Goal: Transaction & Acquisition: Download file/media

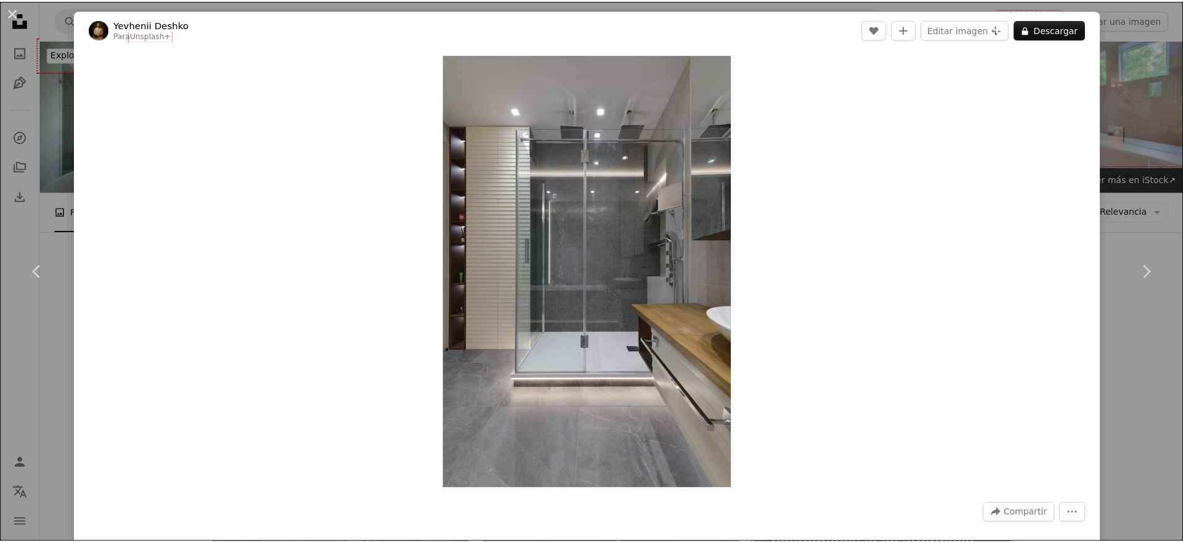
scroll to position [9089, 0]
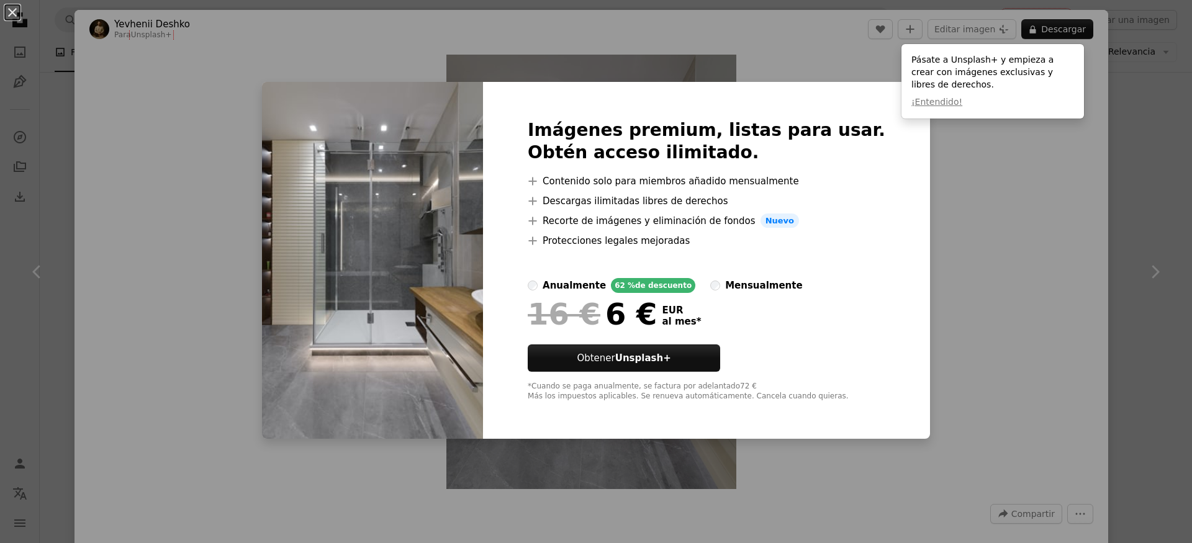
click at [1126, 136] on div "An X shape Imágenes premium, listas para usar. Obtén acceso ilimitado. A plus s…" at bounding box center [596, 271] width 1192 height 543
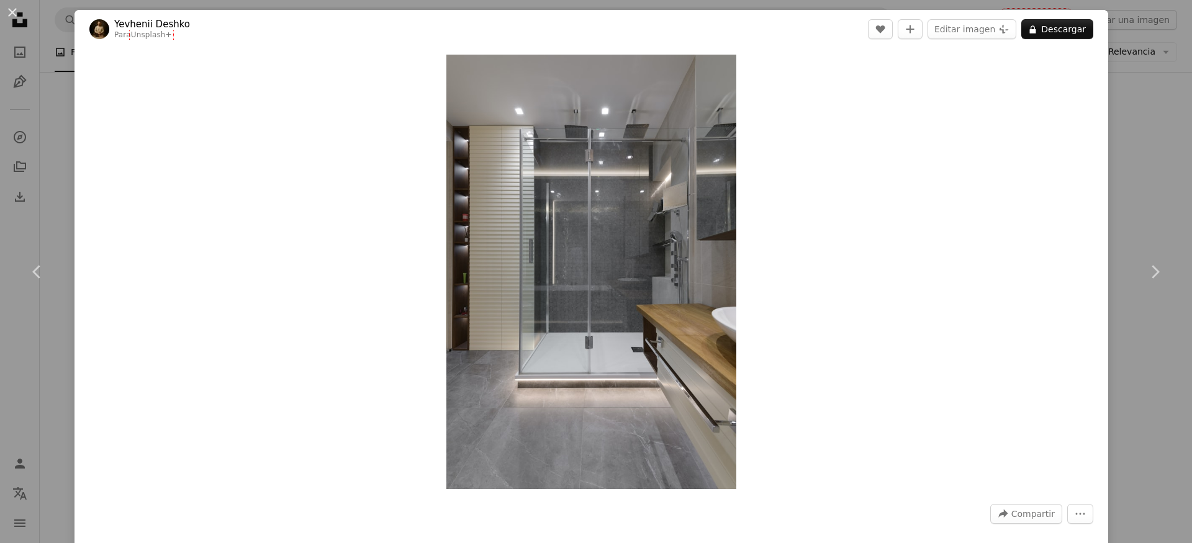
click at [1127, 137] on div "An X shape Chevron left Chevron right Yevhenii Deshko Para Unsplash+ A heart A …" at bounding box center [596, 271] width 1192 height 543
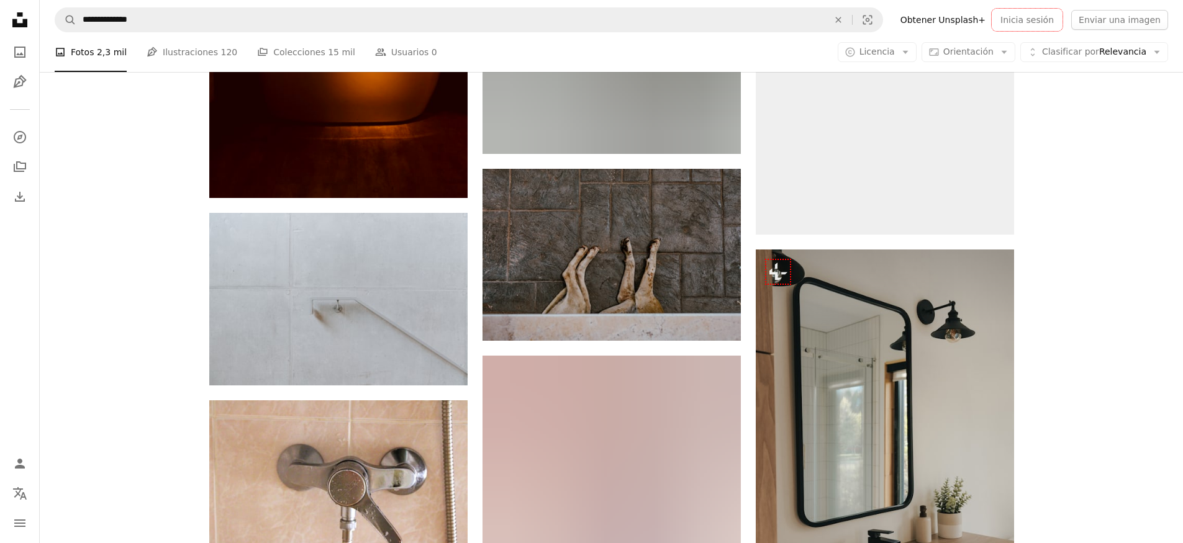
scroll to position [15970, 0]
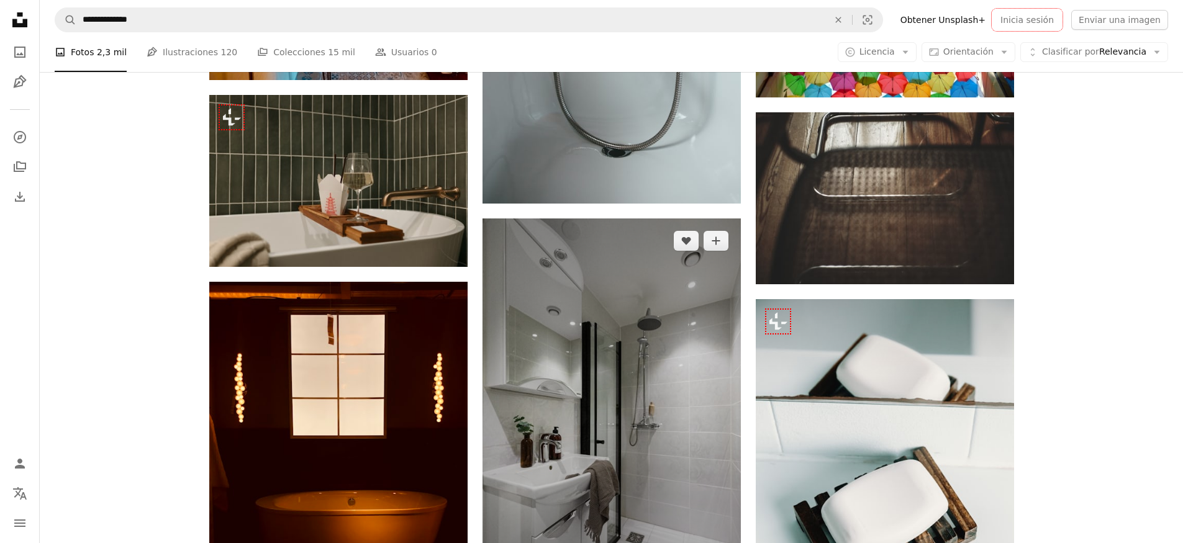
click at [632, 339] on img at bounding box center [611, 412] width 258 height 387
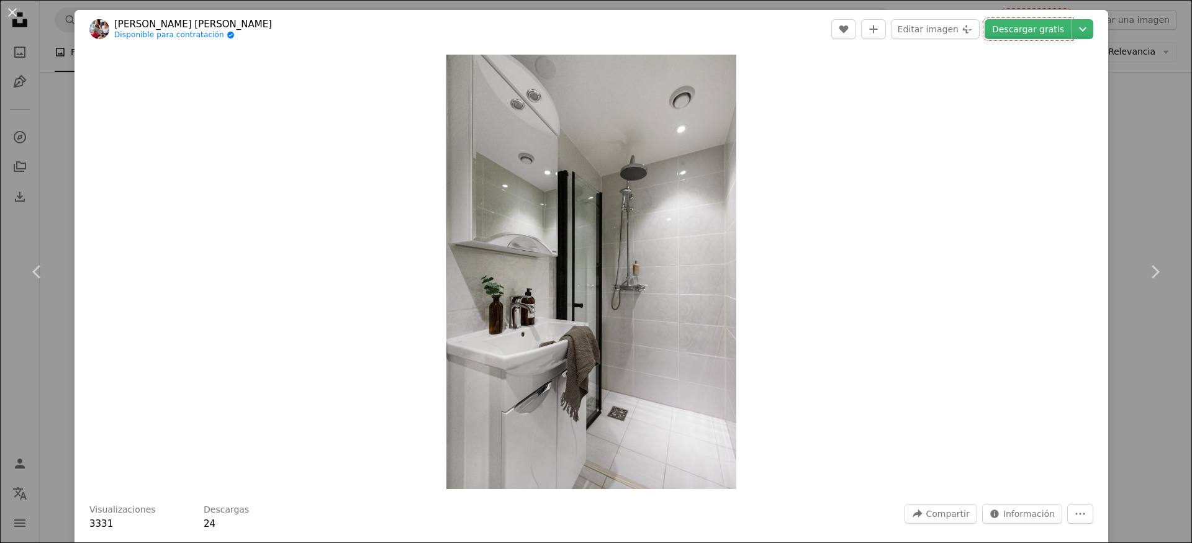
click at [1113, 206] on div "An X shape Chevron left Chevron right [PERSON_NAME] [PERSON_NAME] Disponible pa…" at bounding box center [596, 271] width 1192 height 543
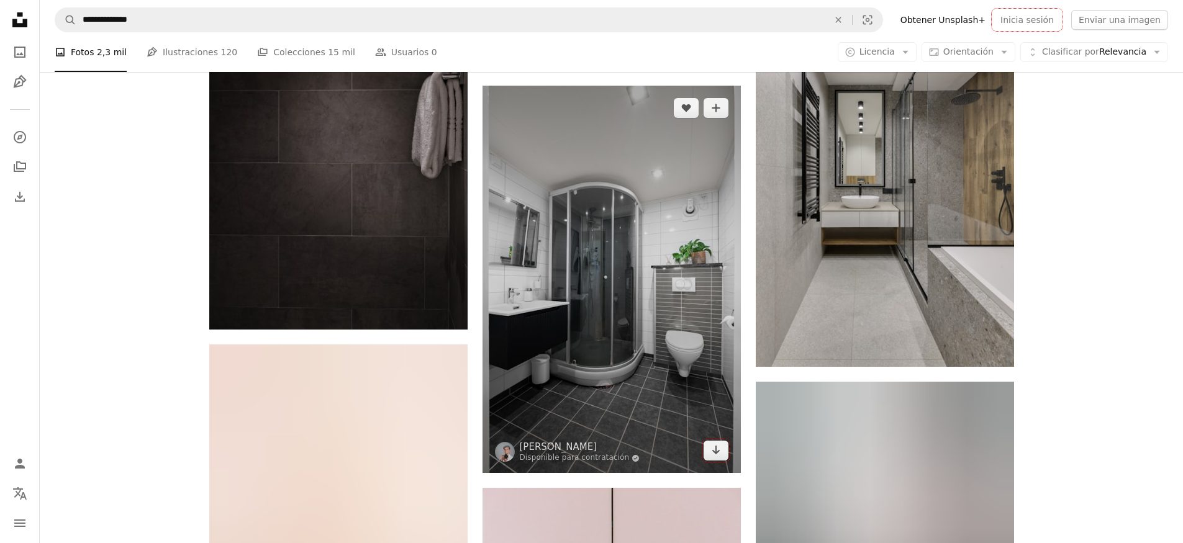
scroll to position [17095, 0]
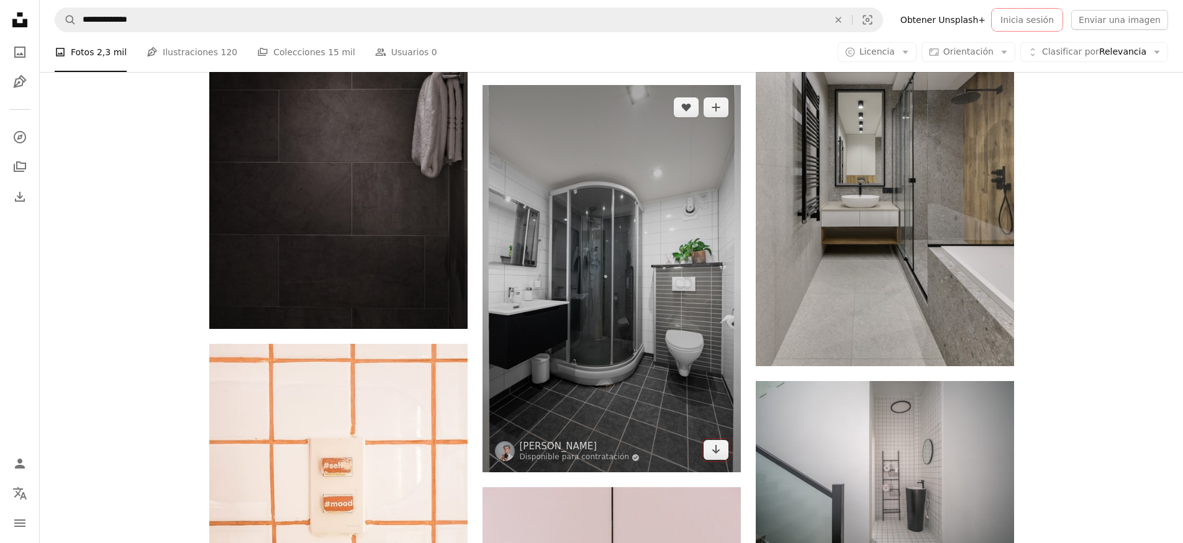
click at [593, 318] on img at bounding box center [611, 278] width 258 height 387
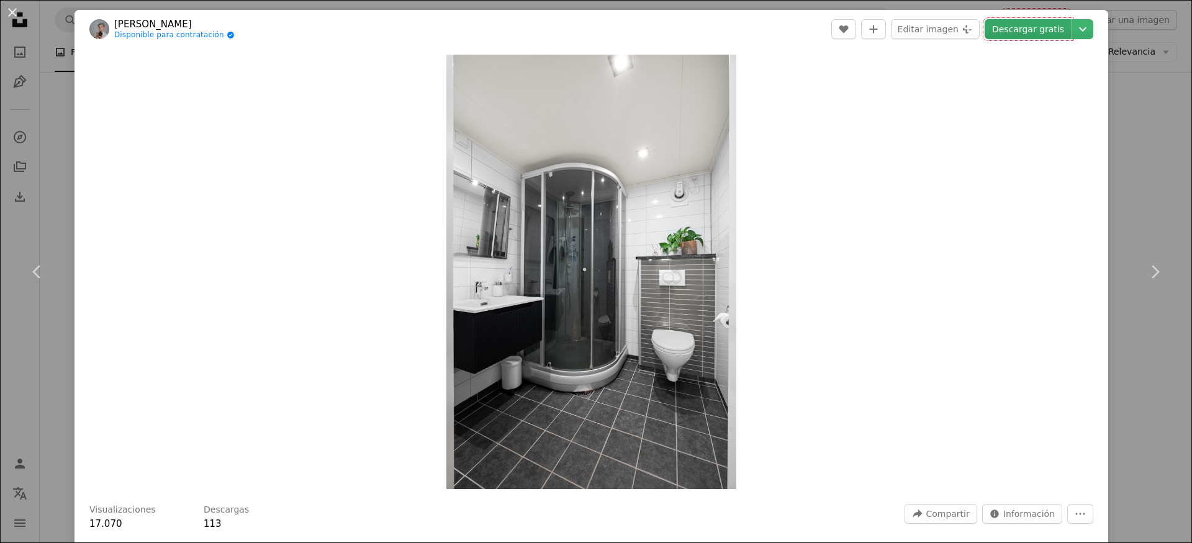
click at [1011, 30] on link "Descargar gratis" at bounding box center [1028, 29] width 87 height 20
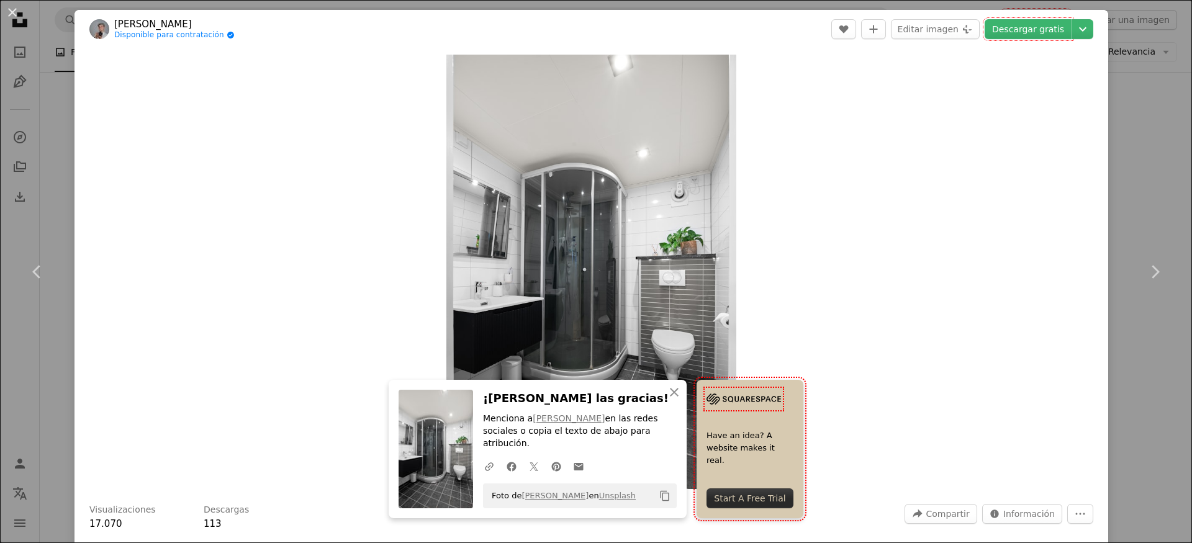
click at [62, 150] on div "An X shape Chevron left Chevron right [PERSON_NAME] Disponible para contratació…" at bounding box center [596, 271] width 1192 height 543
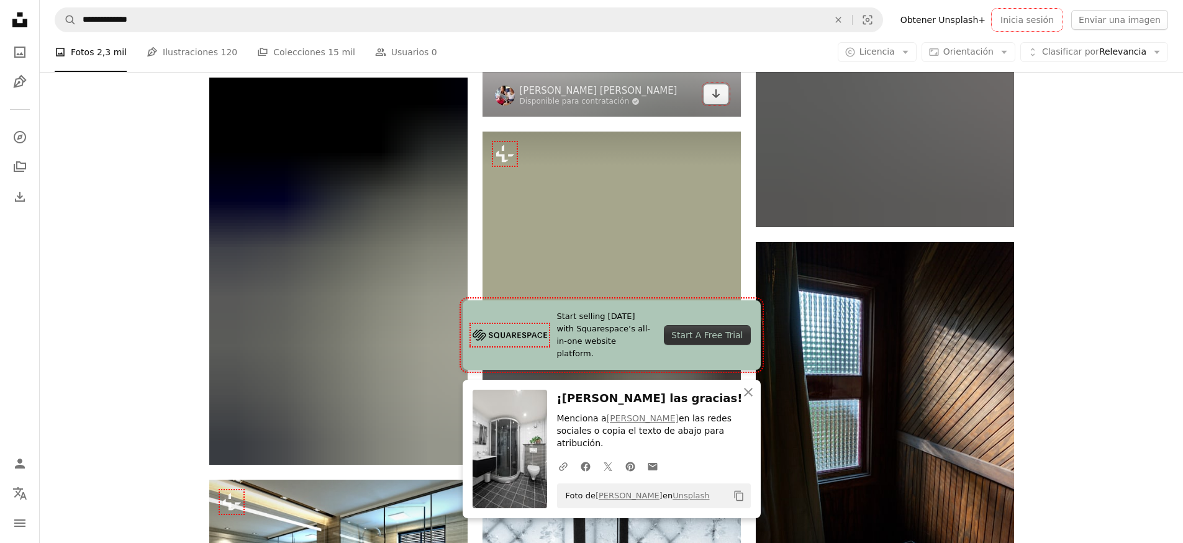
scroll to position [18086, 0]
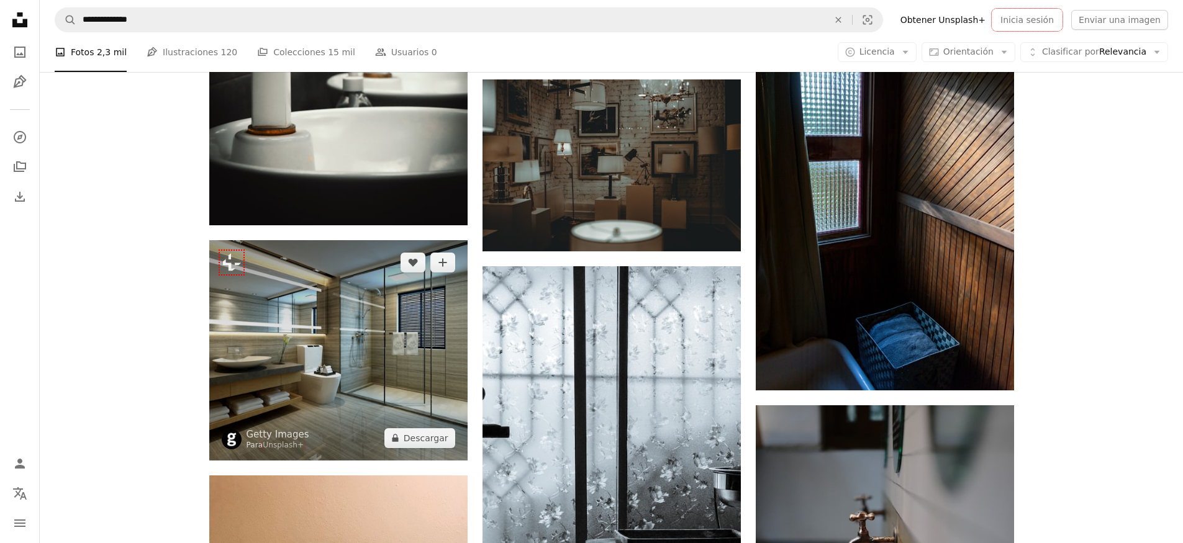
click at [372, 380] on img at bounding box center [338, 350] width 258 height 220
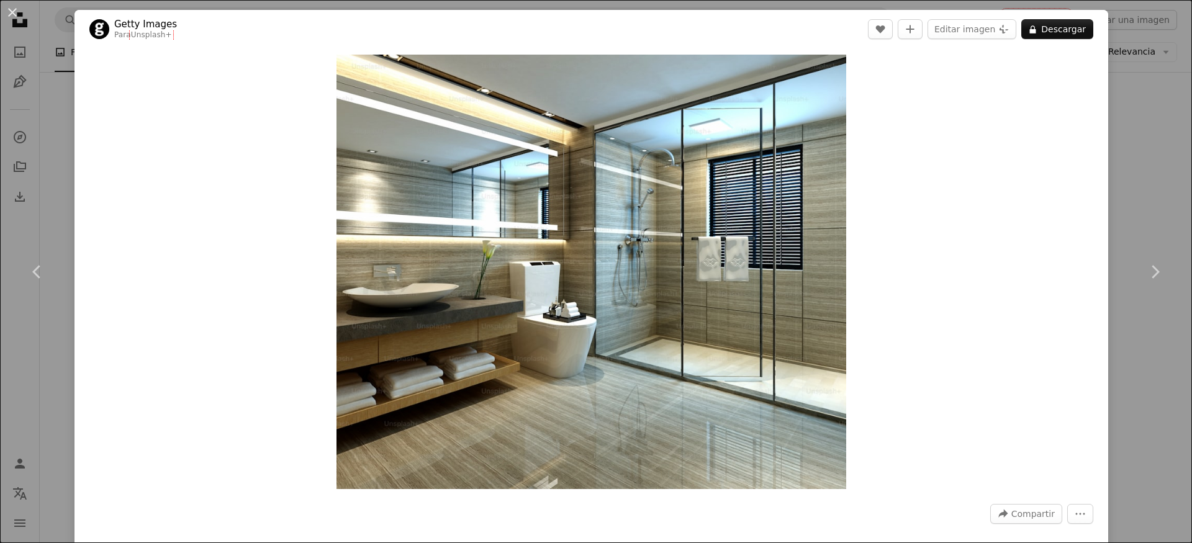
click at [1121, 149] on div "An X shape Chevron left Chevron right Getty Images Para Unsplash+ A heart A plu…" at bounding box center [596, 271] width 1192 height 543
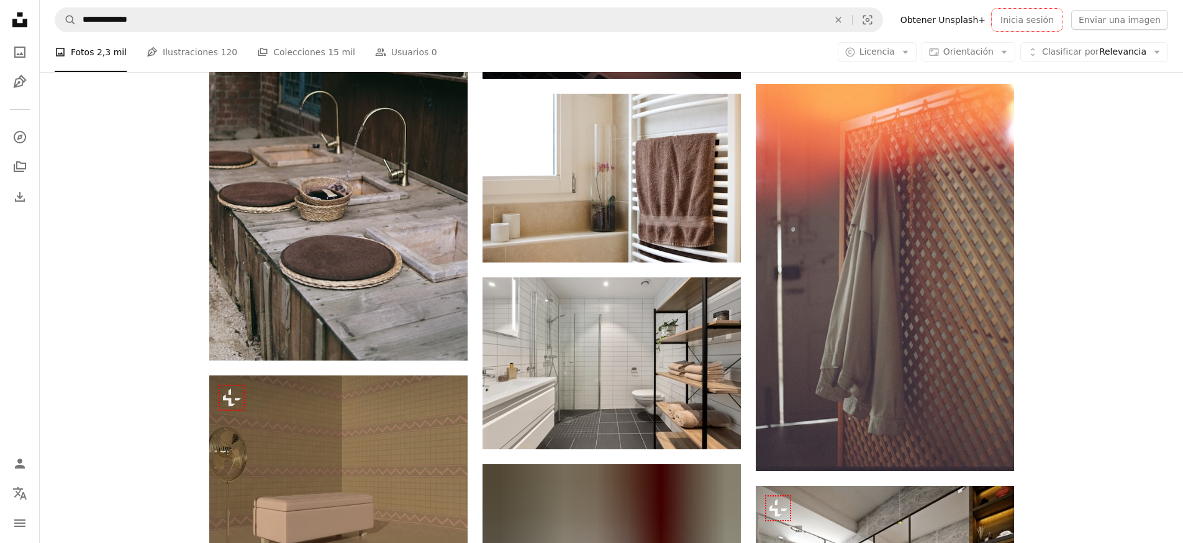
scroll to position [19724, 0]
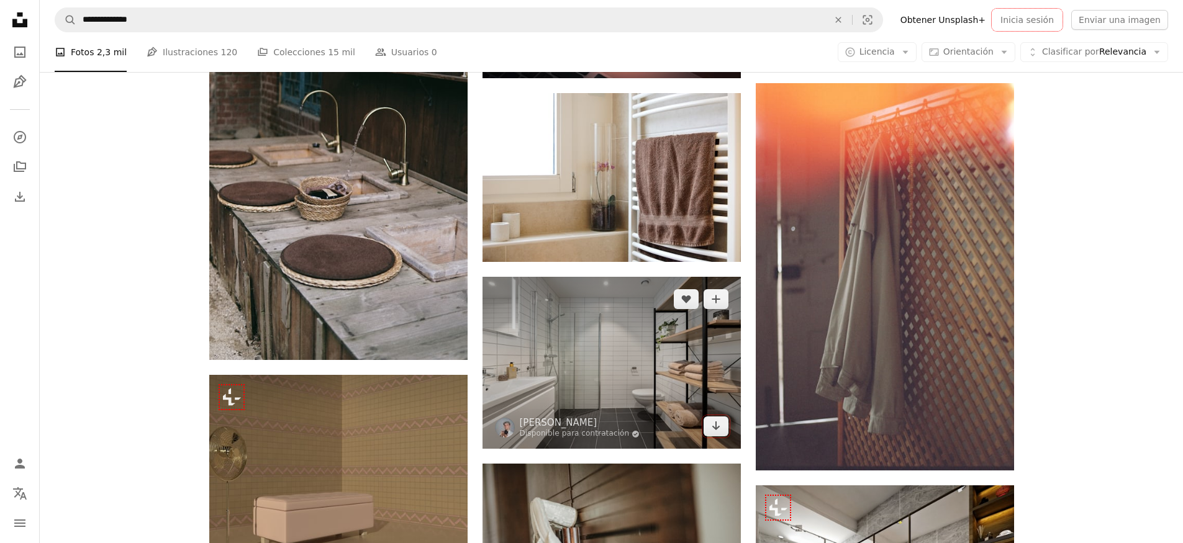
click at [618, 359] on img at bounding box center [611, 363] width 258 height 172
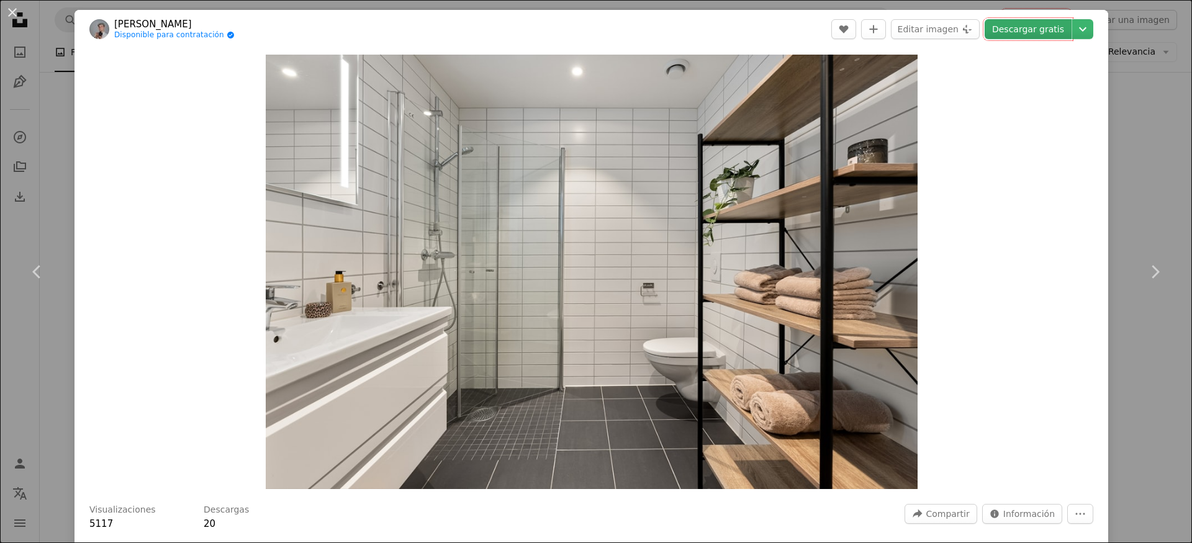
click at [1015, 25] on link "Descargar gratis" at bounding box center [1028, 29] width 87 height 20
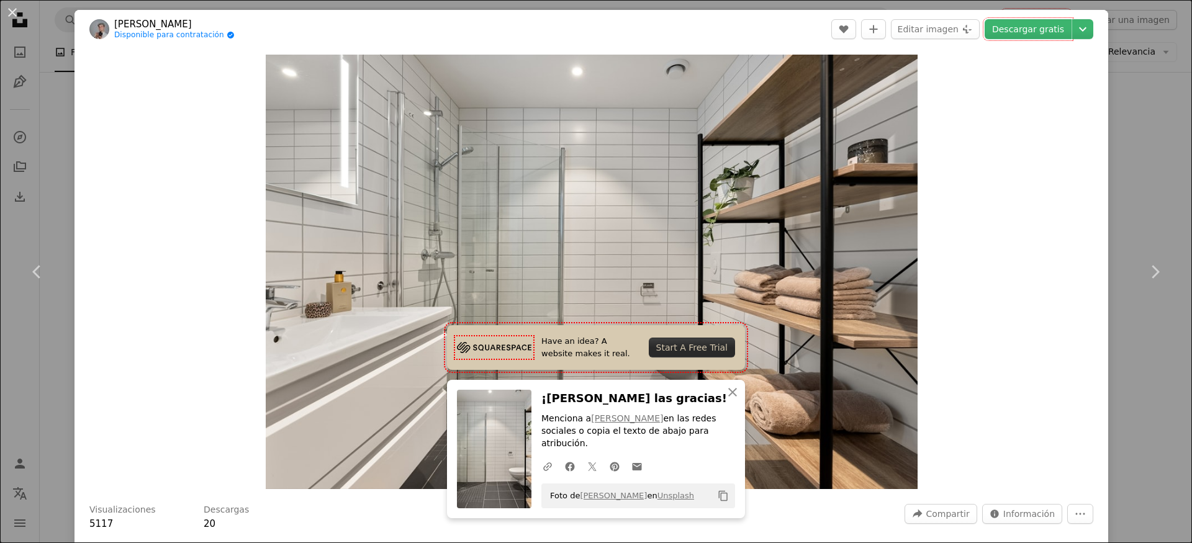
click at [59, 207] on div "An X shape Chevron left Chevron right [PERSON_NAME] Disponible para contratació…" at bounding box center [596, 271] width 1192 height 543
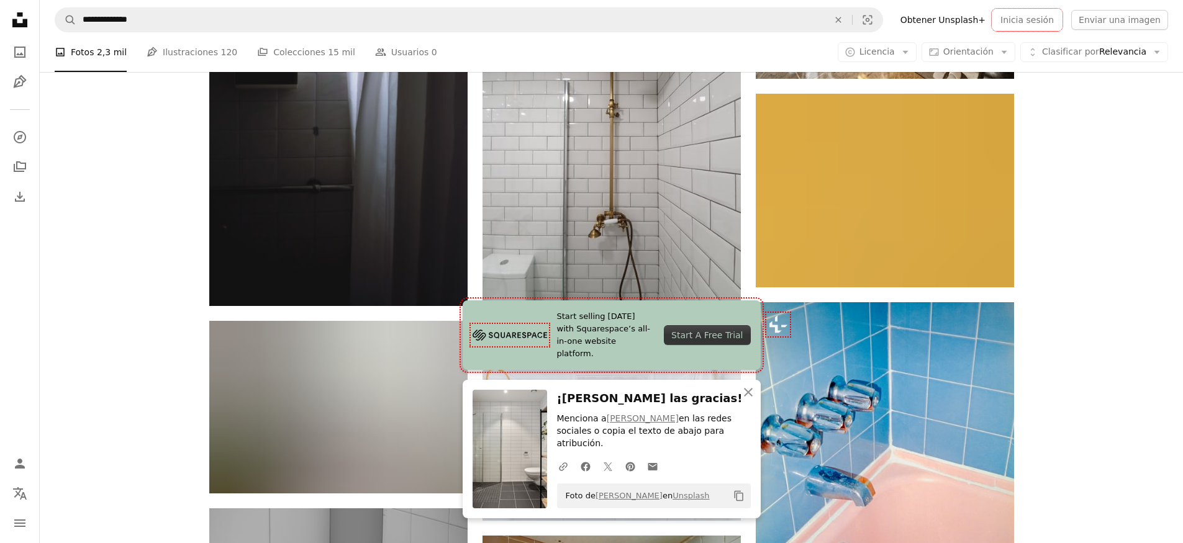
scroll to position [20400, 0]
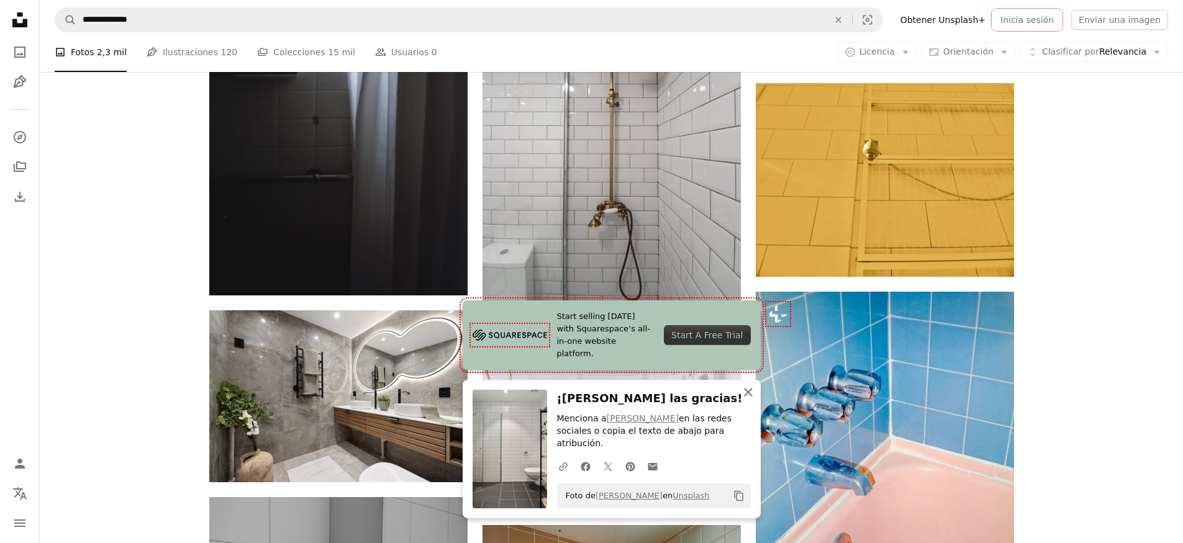
click at [751, 397] on icon "button" at bounding box center [748, 392] width 9 height 9
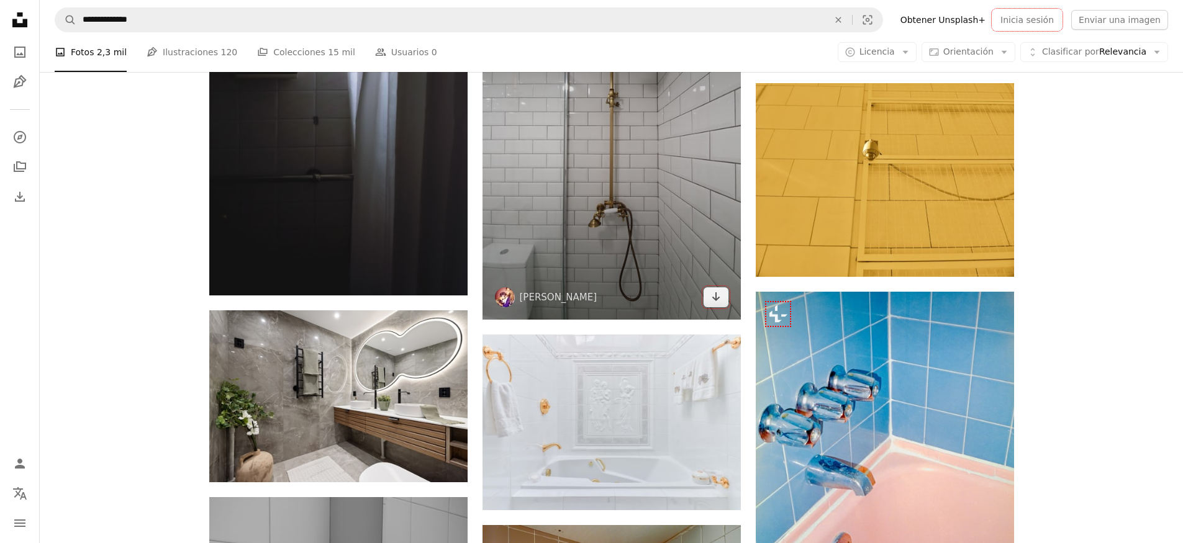
scroll to position [20606, 0]
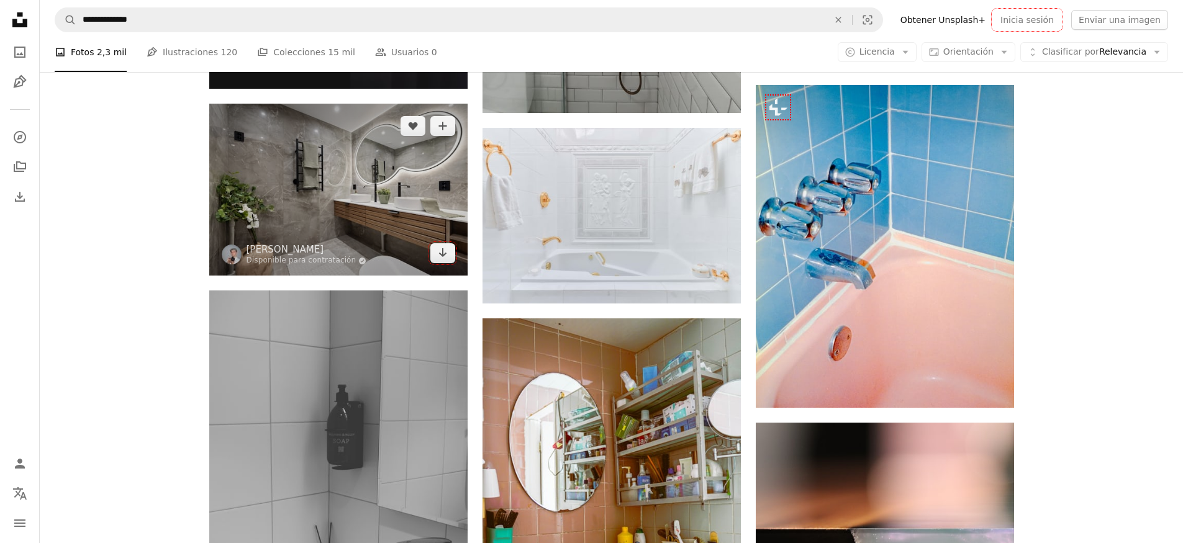
click at [408, 214] on img at bounding box center [338, 190] width 258 height 172
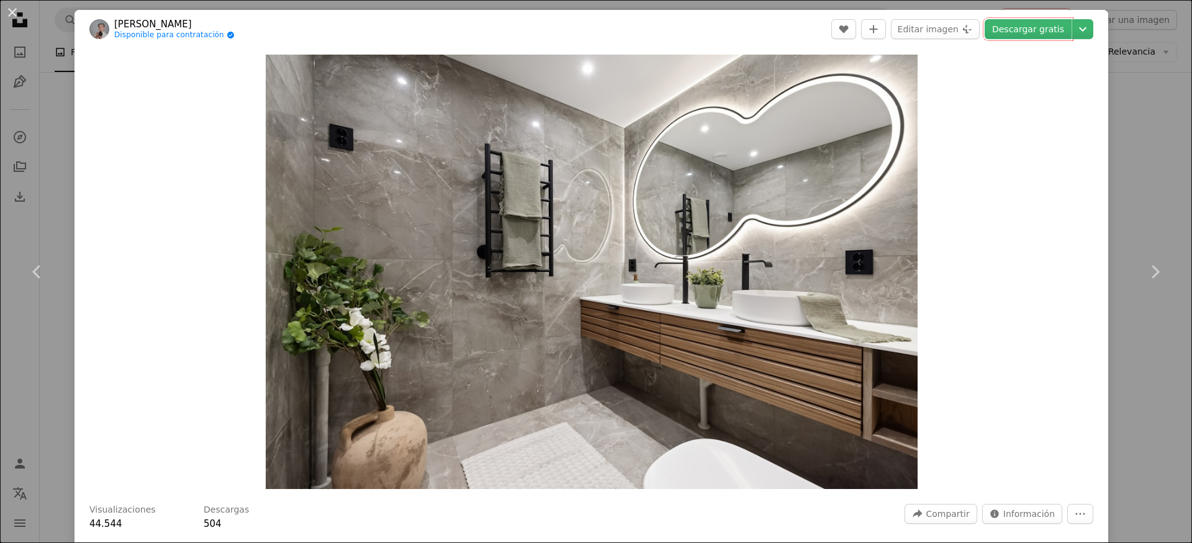
click at [1126, 142] on div "An X shape Chevron left Chevron right [PERSON_NAME] Disponible para contratació…" at bounding box center [596, 271] width 1192 height 543
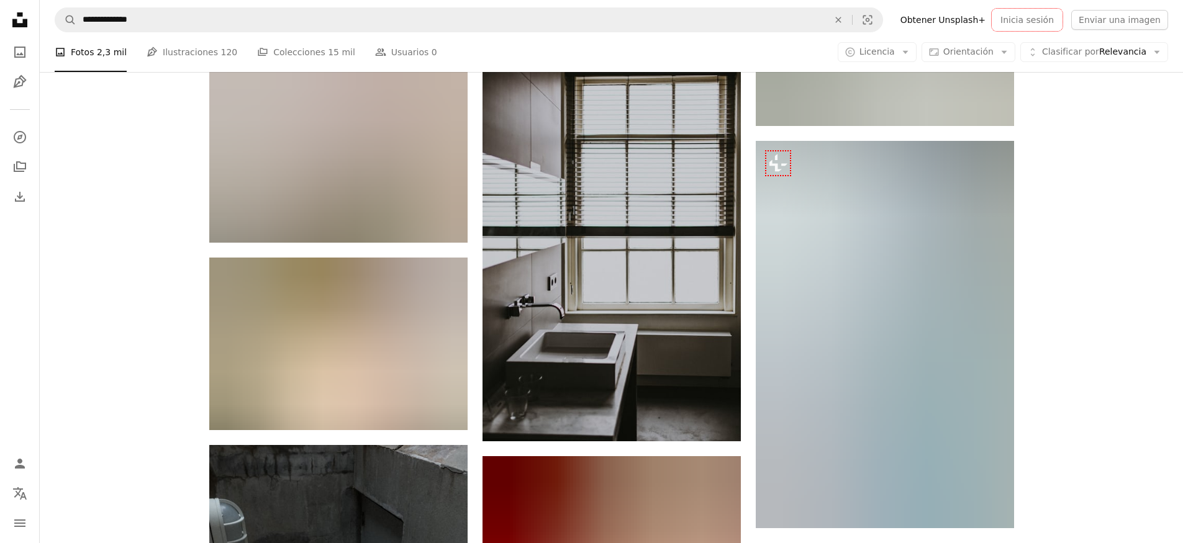
scroll to position [23405, 0]
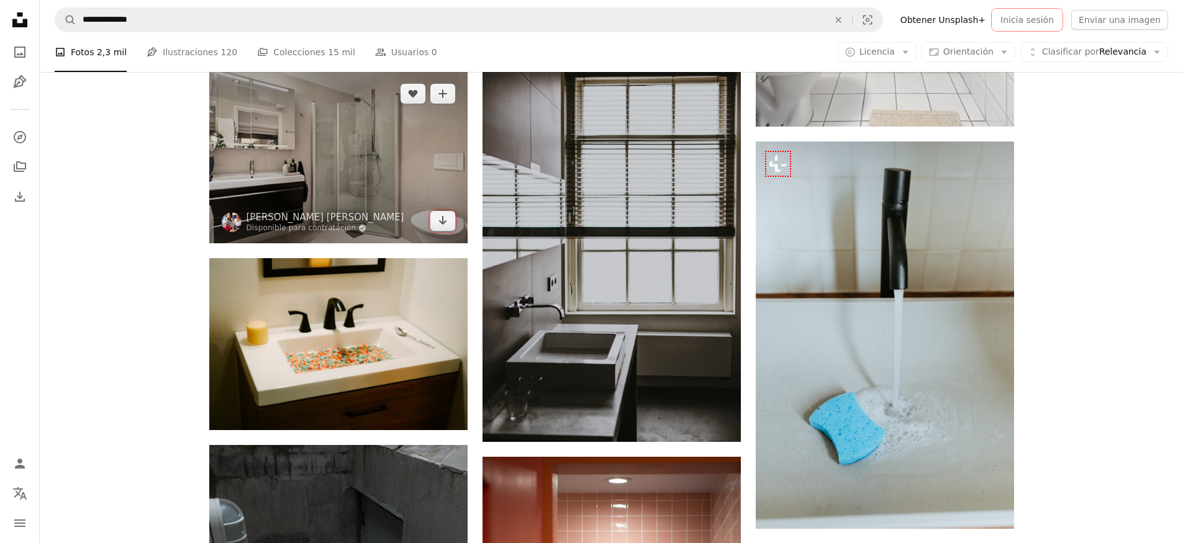
click at [402, 170] on img at bounding box center [338, 157] width 258 height 172
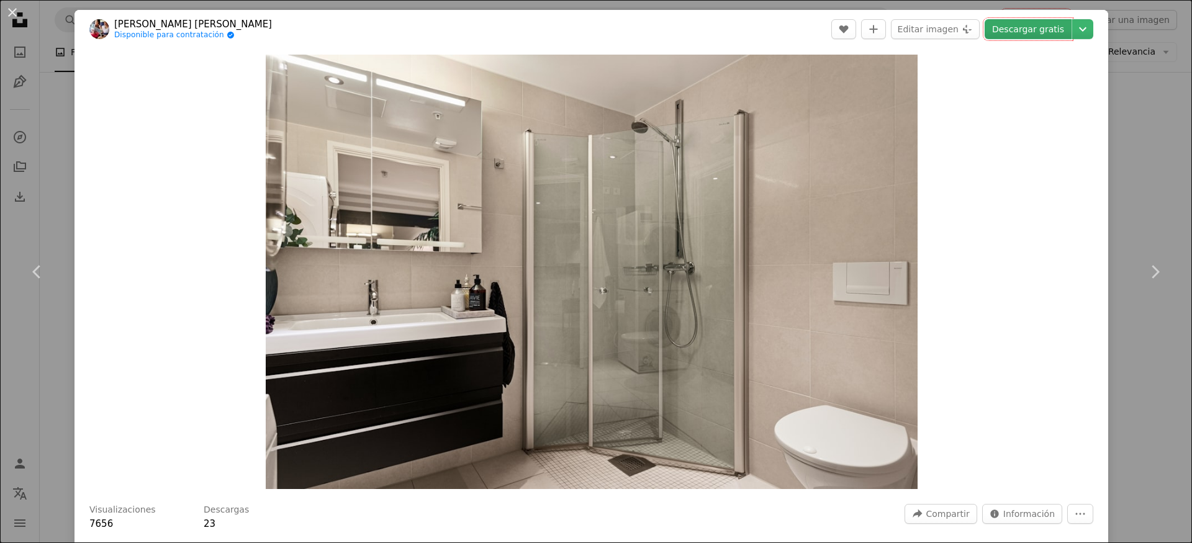
click at [1031, 27] on link "Descargar gratis" at bounding box center [1028, 29] width 87 height 20
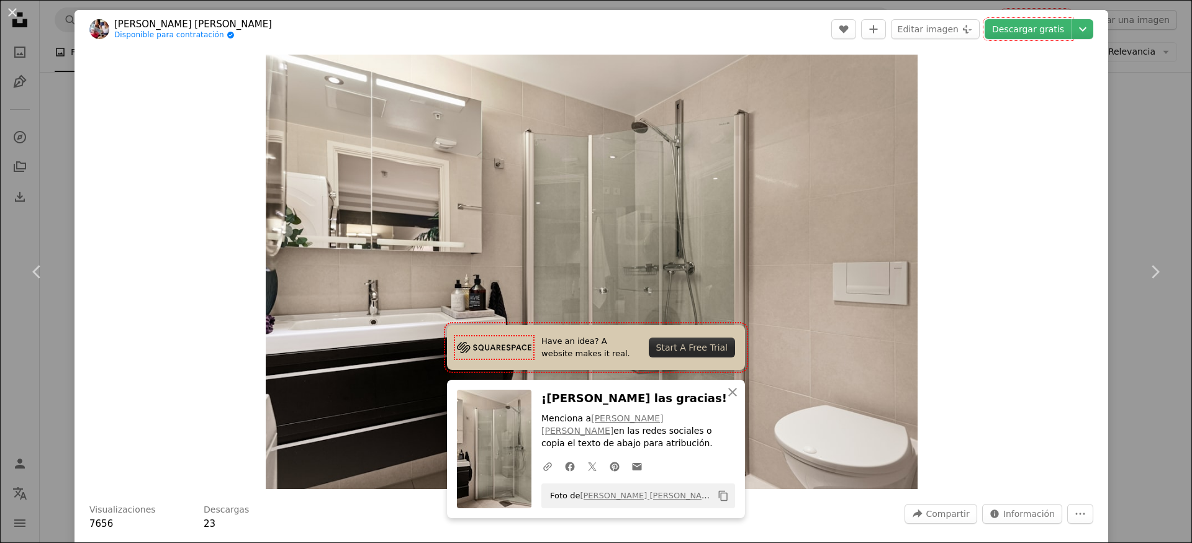
click at [58, 197] on div "An X shape Chevron left Chevron right [PERSON_NAME] [PERSON_NAME] Disponible pa…" at bounding box center [596, 271] width 1192 height 543
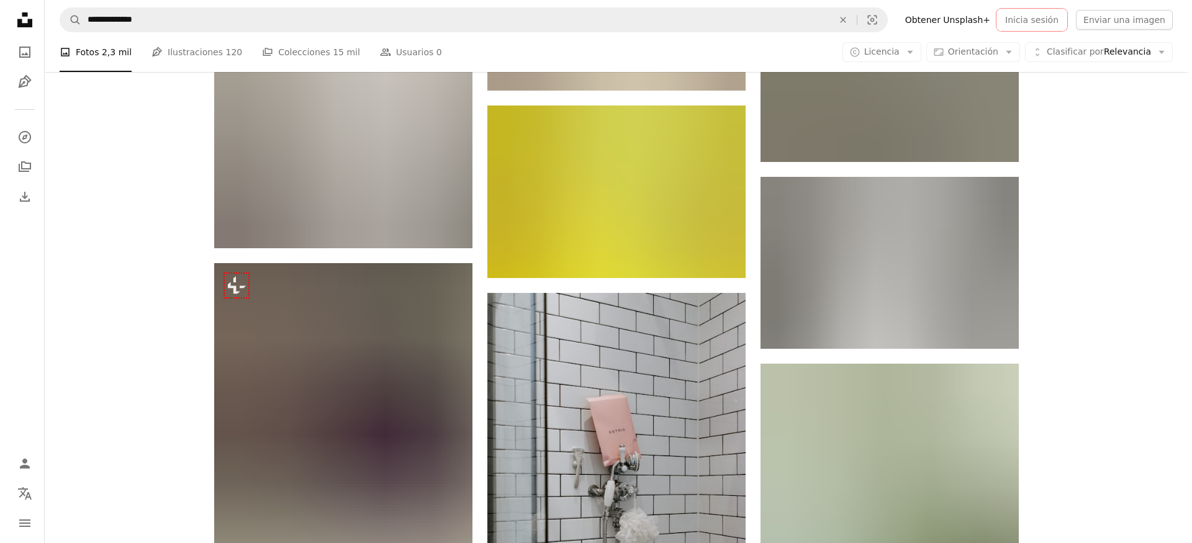
scroll to position [24579, 0]
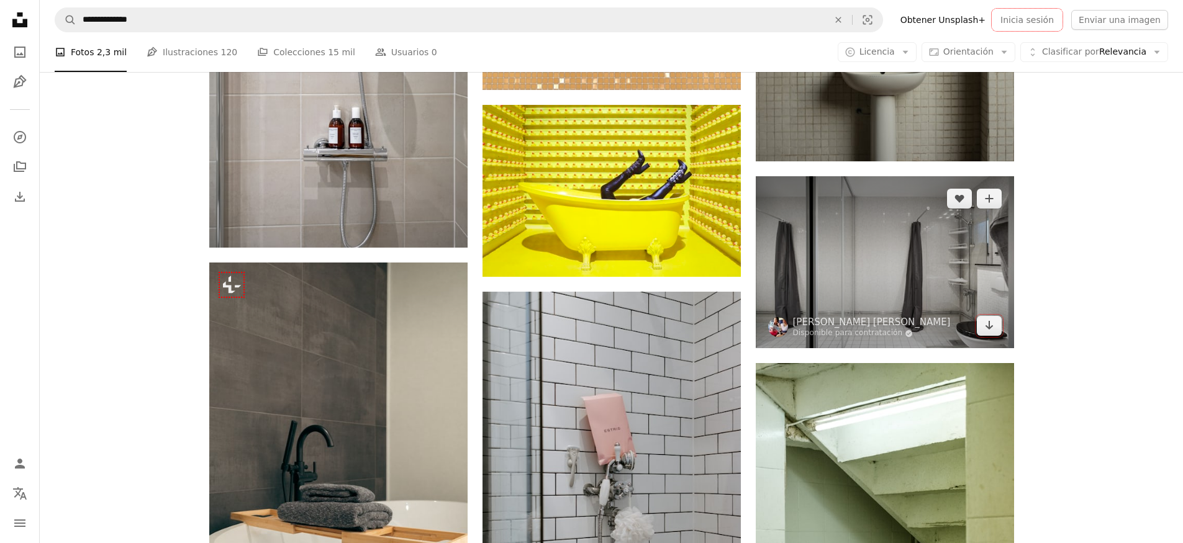
click at [906, 286] on img at bounding box center [885, 262] width 258 height 172
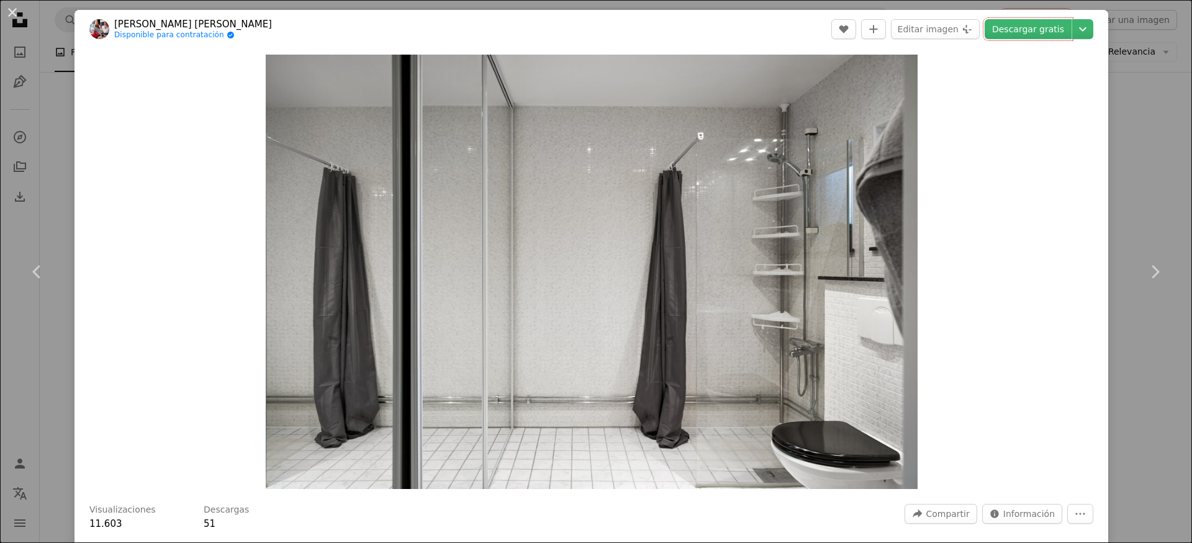
click at [883, 258] on img "Ampliar en esta imagen" at bounding box center [592, 272] width 652 height 435
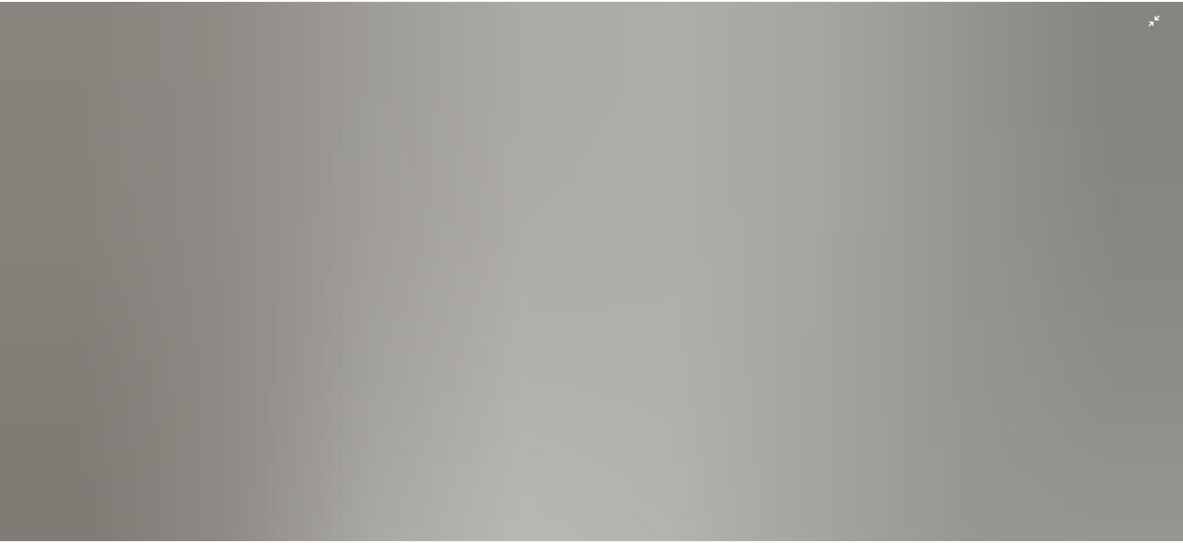
scroll to position [120, 0]
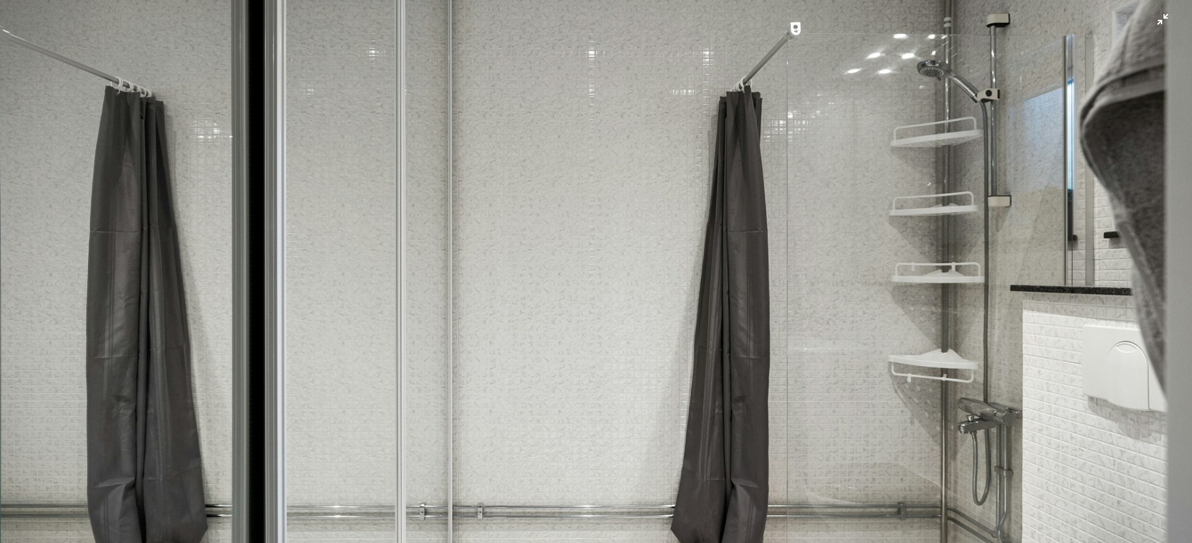
click at [806, 261] on img "Reducir el zoom en esta imagen" at bounding box center [595, 277] width 1193 height 795
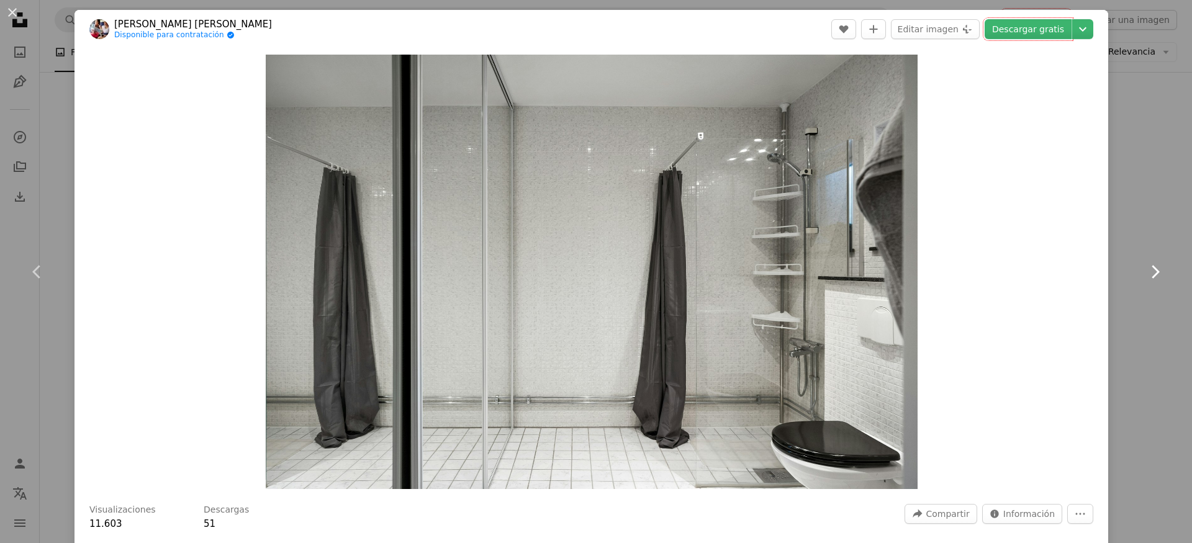
click at [1150, 222] on link "Chevron right" at bounding box center [1154, 271] width 74 height 119
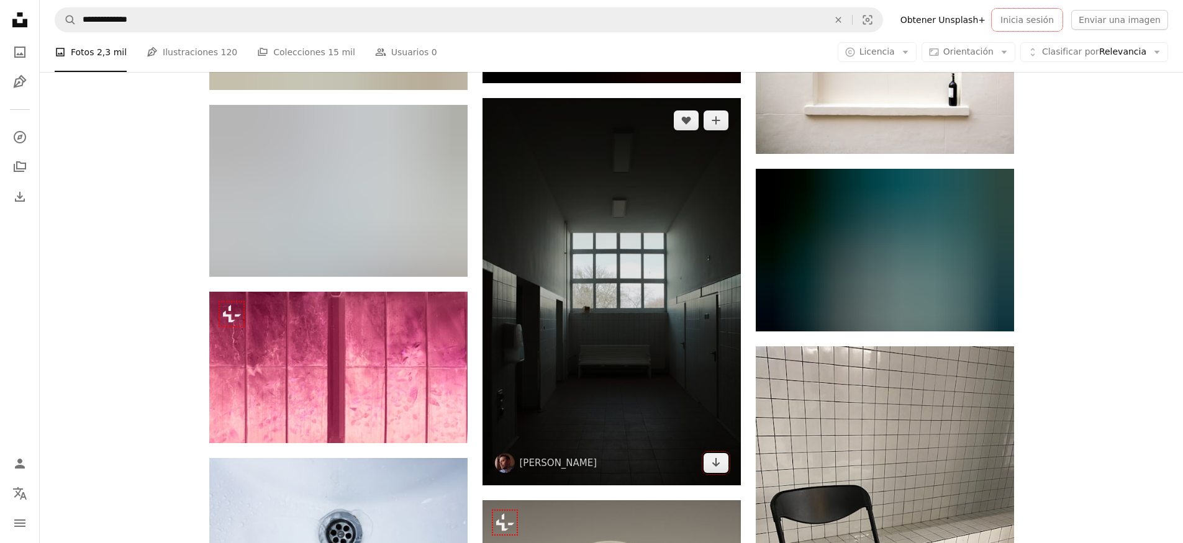
scroll to position [26267, 0]
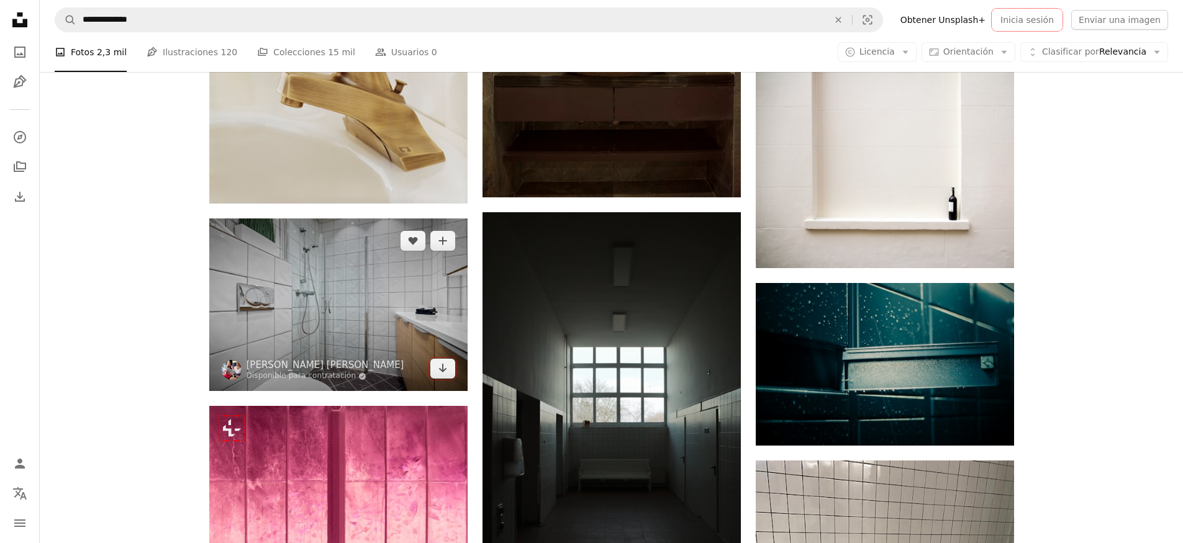
click at [302, 277] on img at bounding box center [338, 305] width 258 height 173
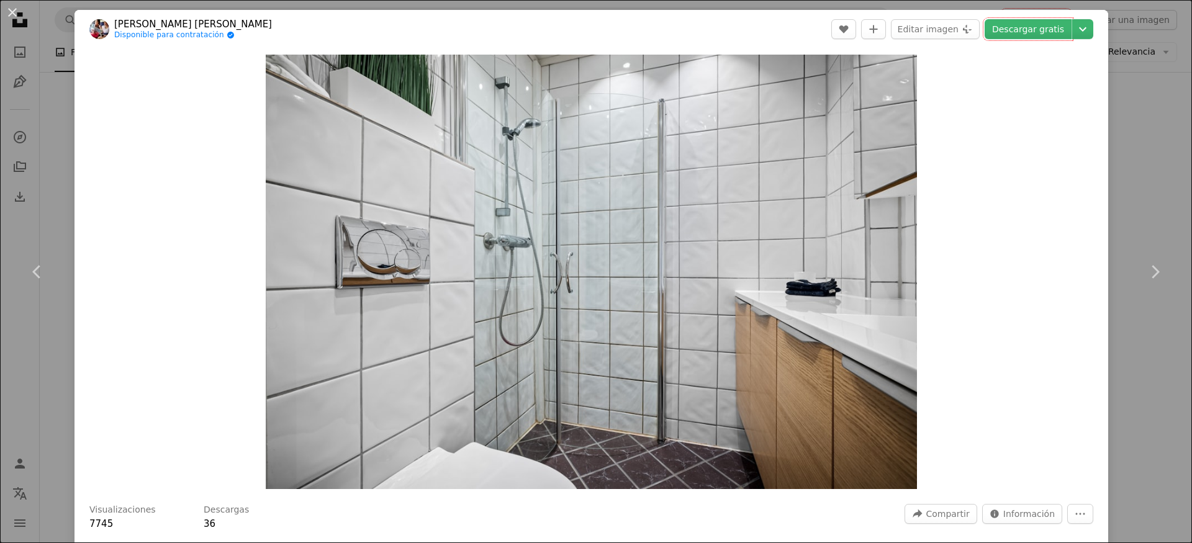
click at [52, 163] on div "An X shape Chevron left Chevron right [PERSON_NAME] [PERSON_NAME] Disponible pa…" at bounding box center [596, 271] width 1192 height 543
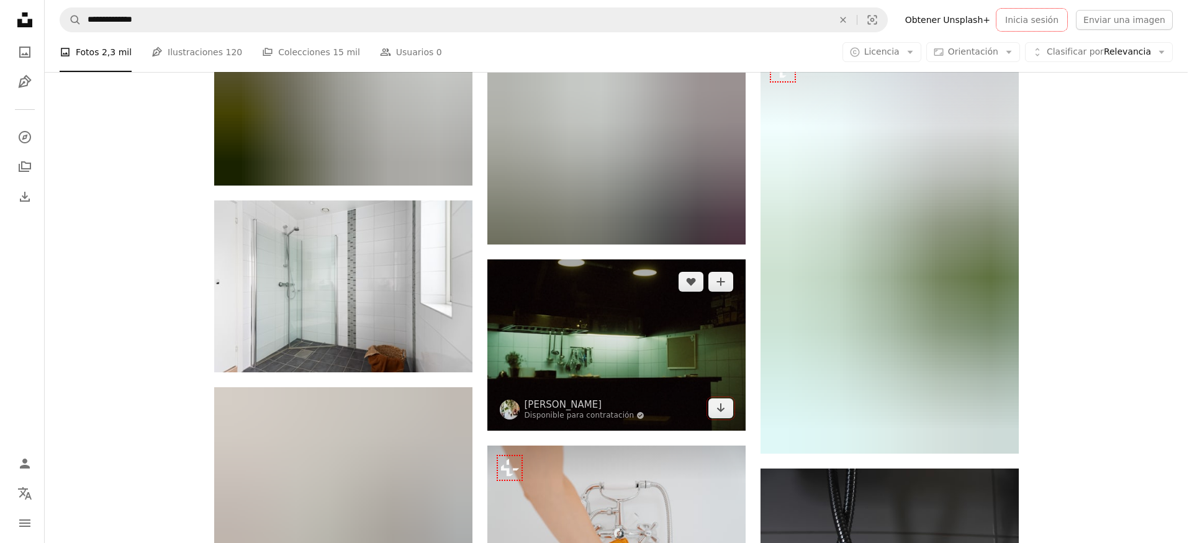
scroll to position [42840, 0]
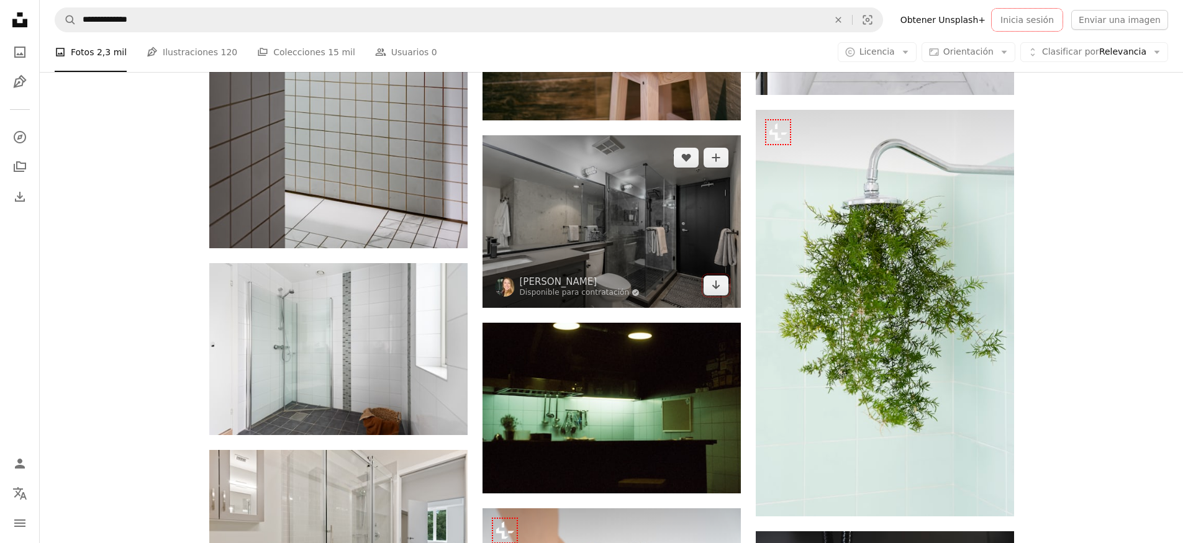
click at [659, 204] on img at bounding box center [611, 221] width 258 height 173
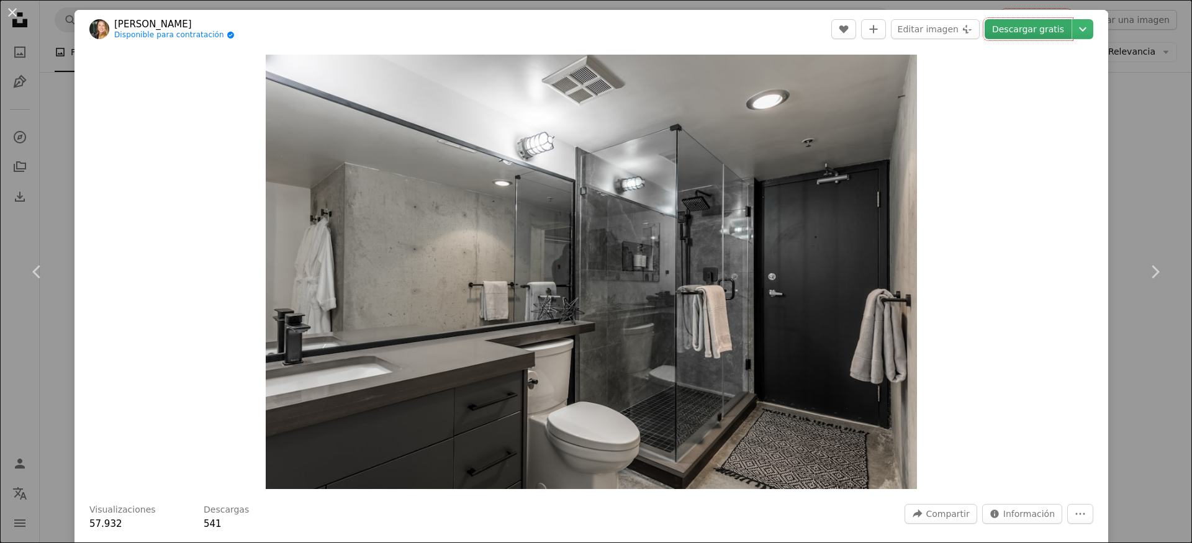
click at [1007, 31] on link "Descargar gratis" at bounding box center [1028, 29] width 87 height 20
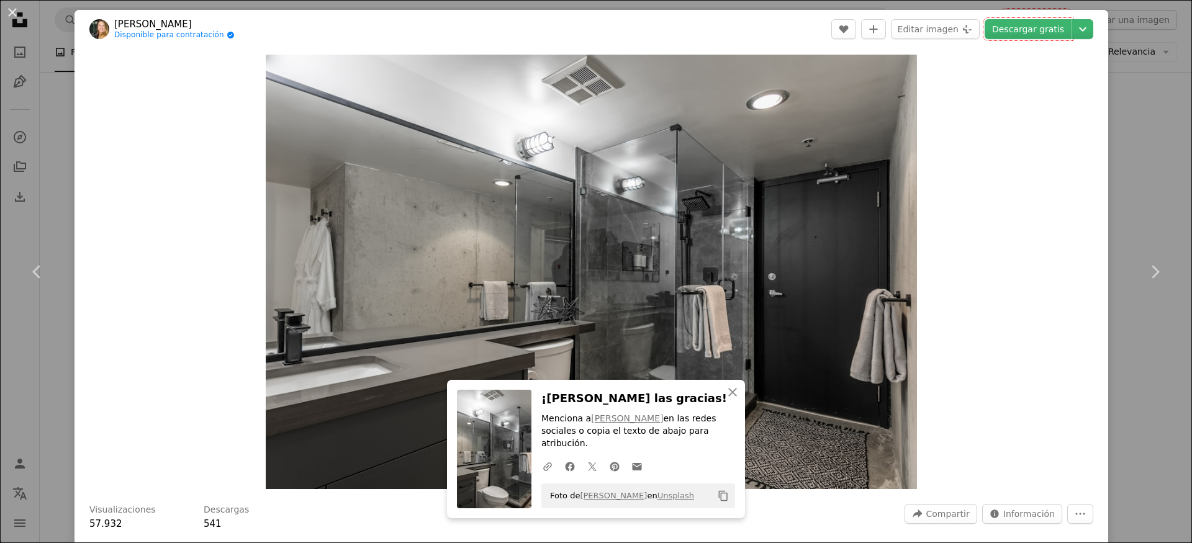
click at [54, 152] on div "An X shape Chevron left Chevron right [PERSON_NAME] Disponible para contratació…" at bounding box center [596, 271] width 1192 height 543
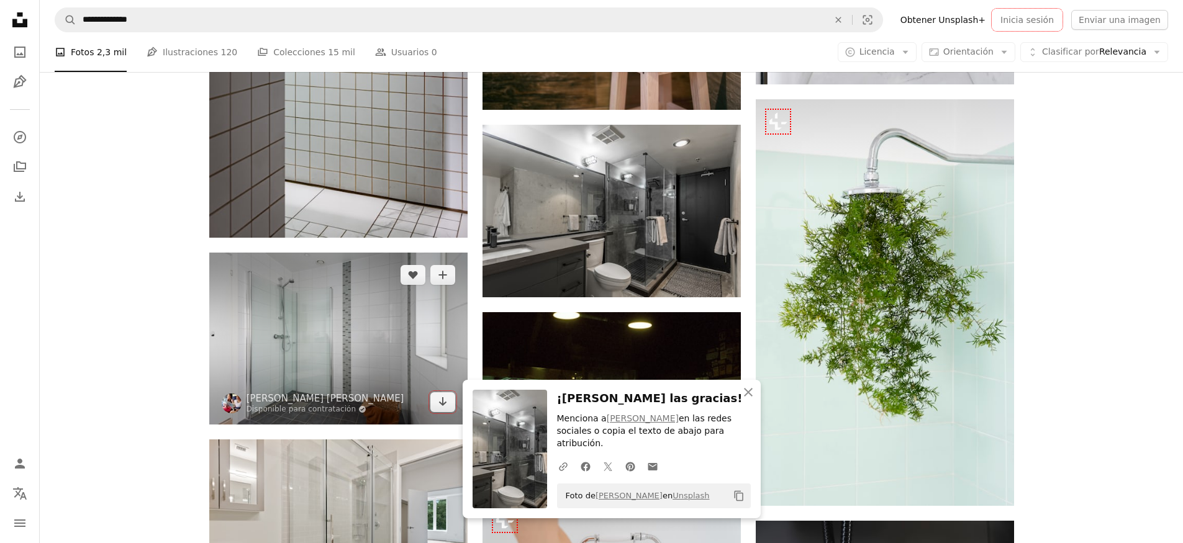
scroll to position [42863, 0]
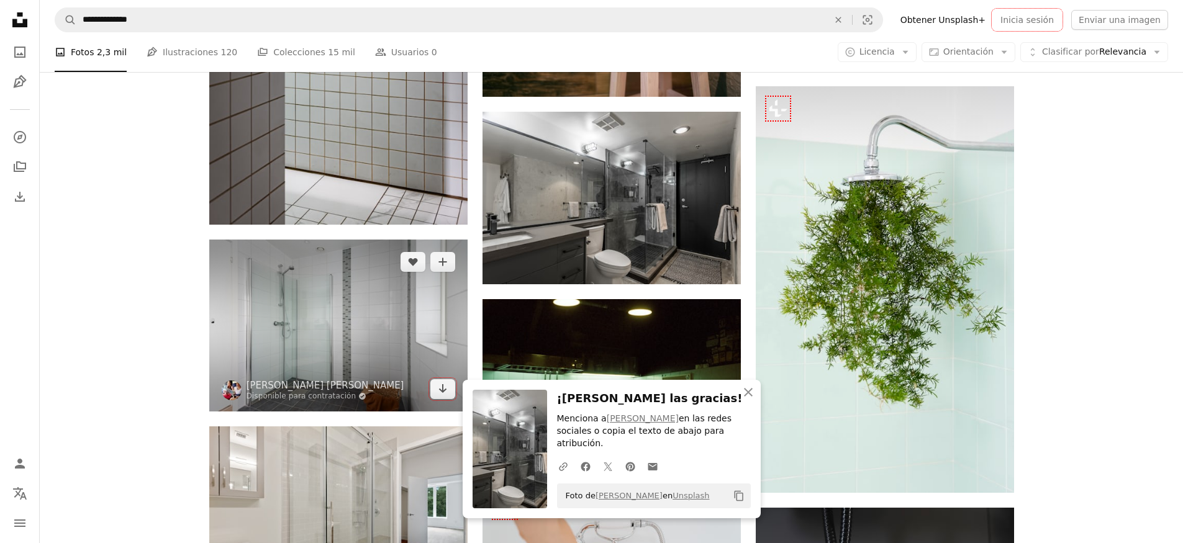
click at [375, 327] on img at bounding box center [338, 326] width 258 height 172
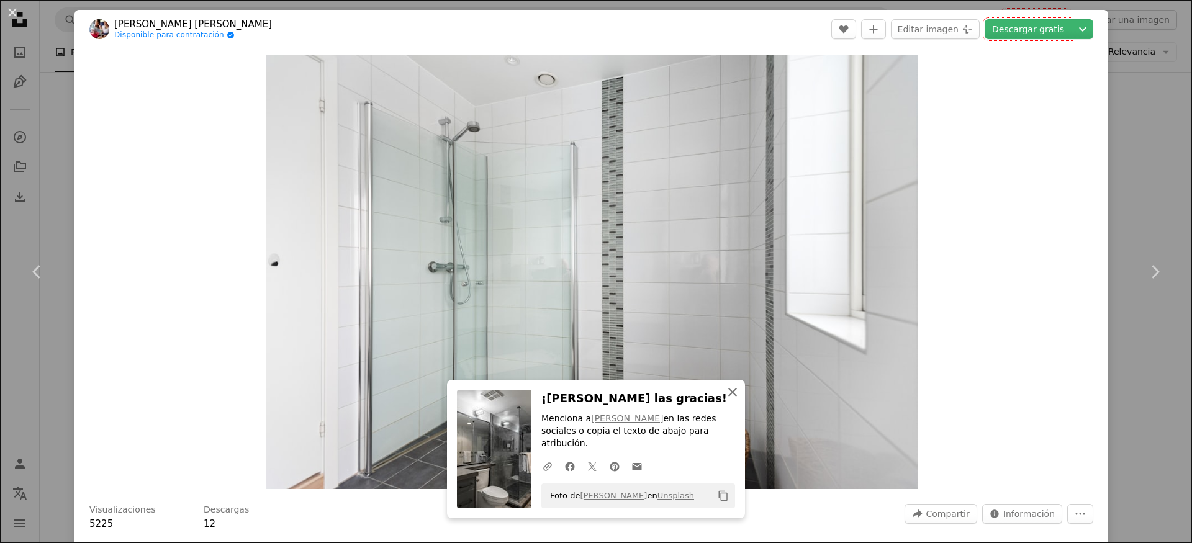
click at [729, 392] on icon "button" at bounding box center [732, 392] width 9 height 9
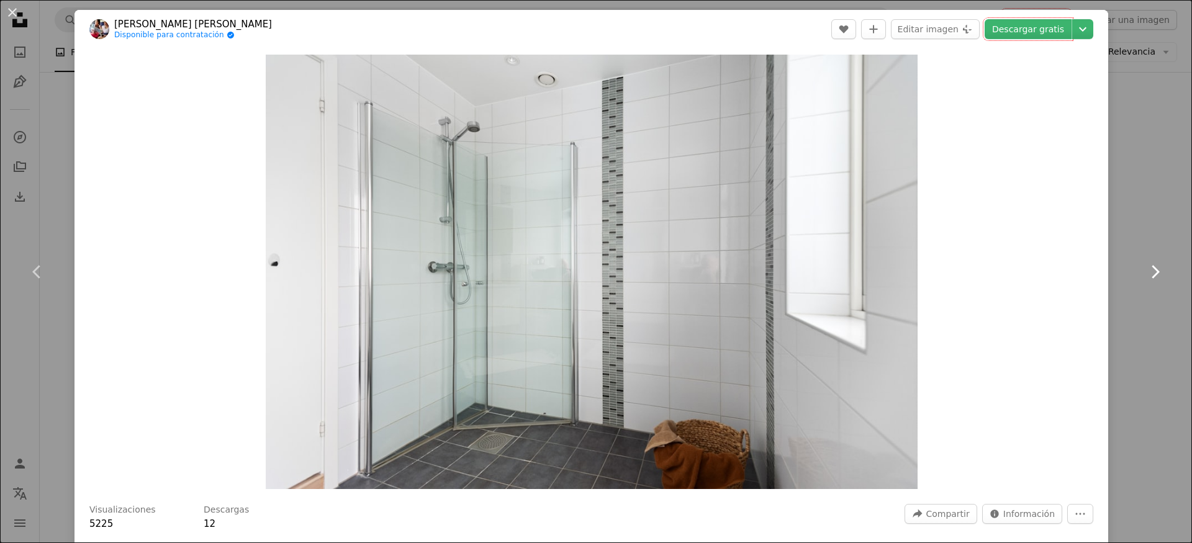
click at [1117, 214] on link "Chevron right" at bounding box center [1154, 271] width 74 height 119
drag, startPoint x: 47, startPoint y: 150, endPoint x: 63, endPoint y: 160, distance: 18.6
click at [47, 150] on div "An X shape Chevron left Chevron right [PERSON_NAME] [PERSON_NAME] Disponible pa…" at bounding box center [596, 271] width 1192 height 543
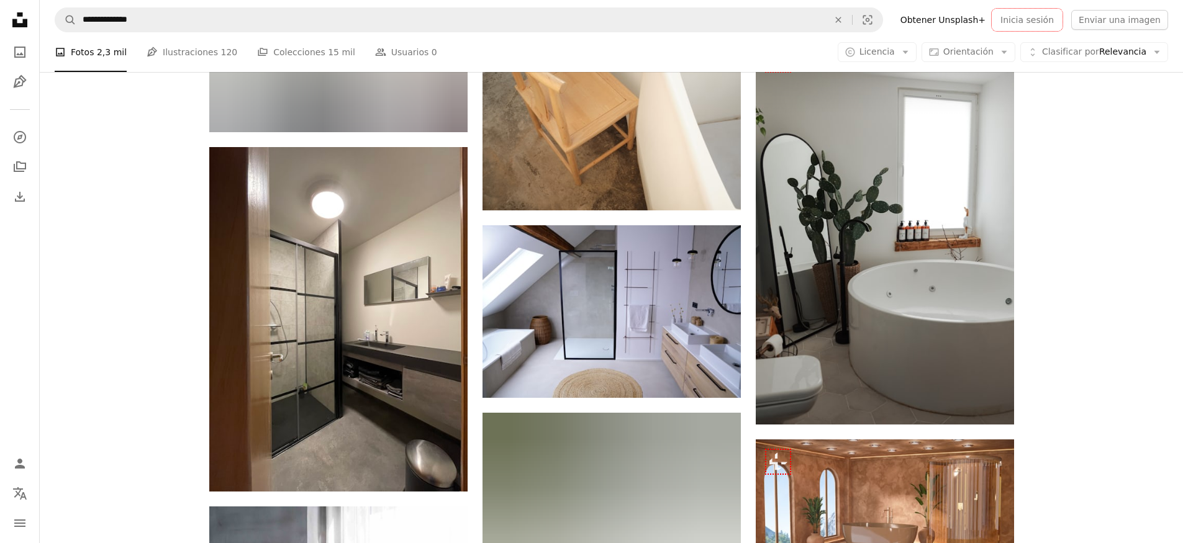
scroll to position [43947, 0]
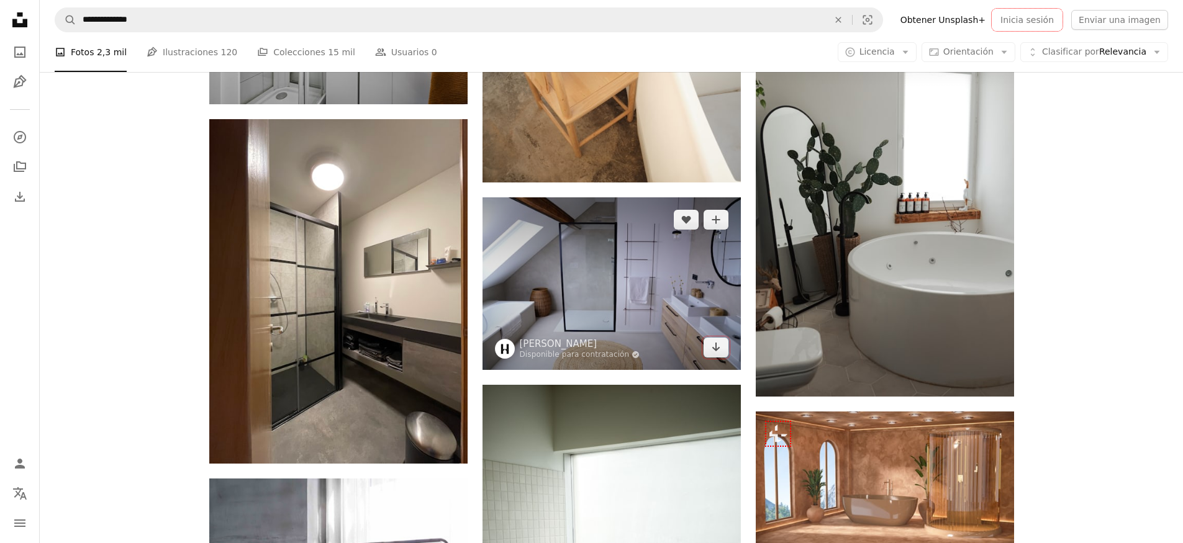
click at [645, 303] on img at bounding box center [611, 283] width 258 height 173
click at [617, 269] on img at bounding box center [611, 283] width 258 height 173
click at [576, 288] on img at bounding box center [611, 283] width 258 height 173
click at [556, 265] on img at bounding box center [611, 283] width 258 height 173
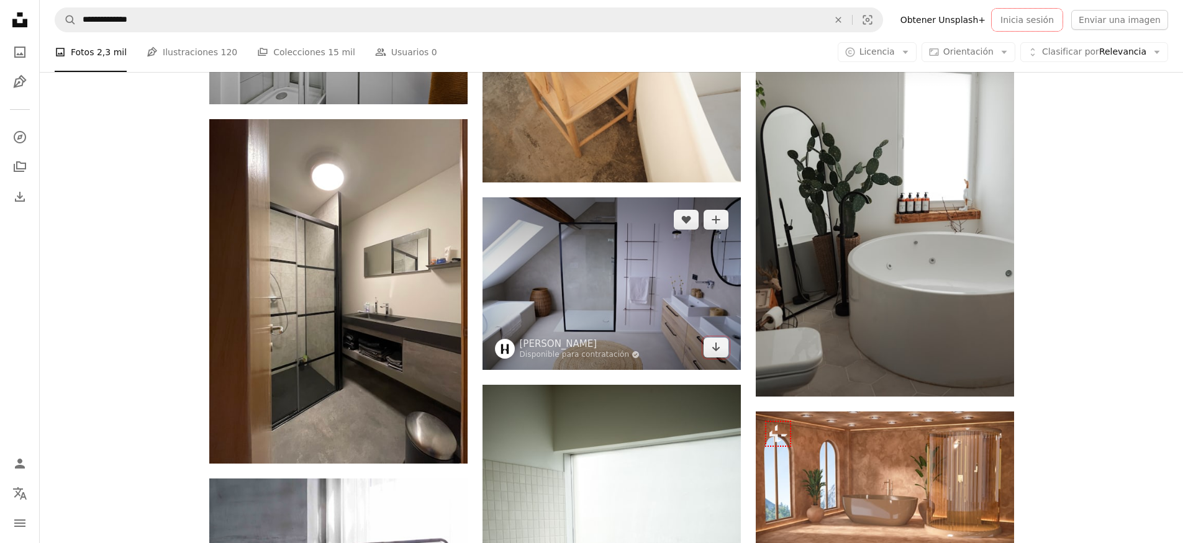
click at [557, 265] on img at bounding box center [611, 283] width 258 height 173
